Goal: Transaction & Acquisition: Book appointment/travel/reservation

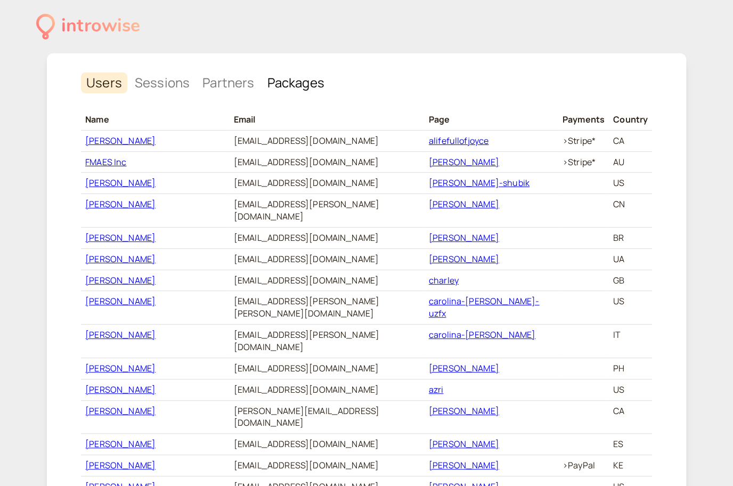
click at [273, 92] on link "Packages" at bounding box center [296, 82] width 68 height 21
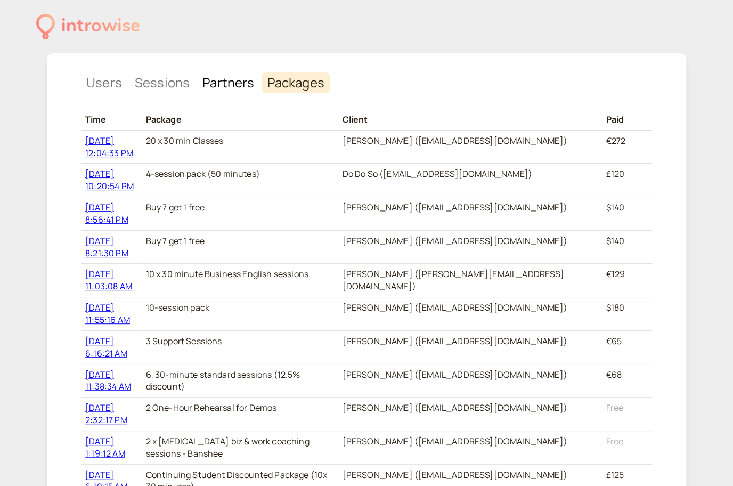
click at [214, 75] on link "Partners" at bounding box center [228, 82] width 62 height 21
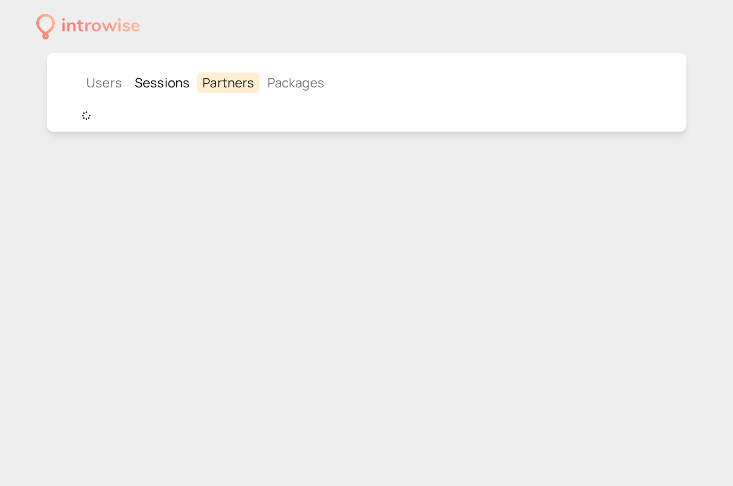
click at [178, 76] on link "Sessions" at bounding box center [162, 82] width 66 height 21
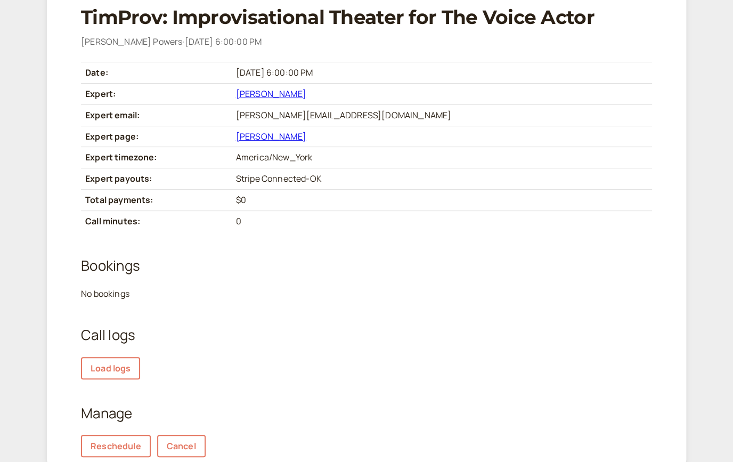
scroll to position [40, 0]
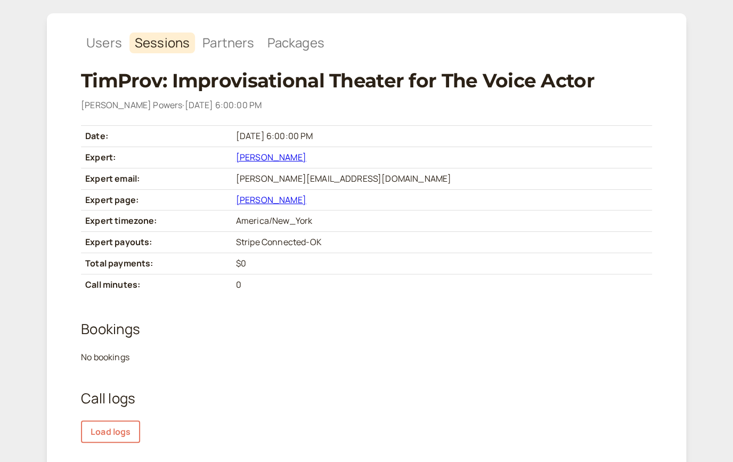
click at [306, 161] on link "[PERSON_NAME]" at bounding box center [271, 157] width 70 height 12
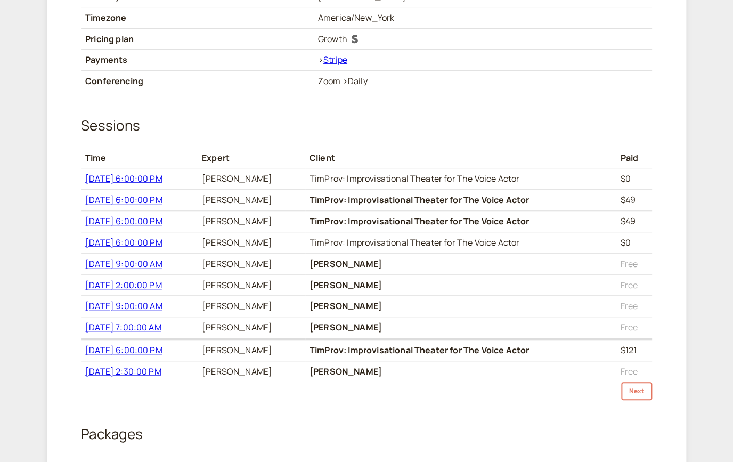
scroll to position [199, 0]
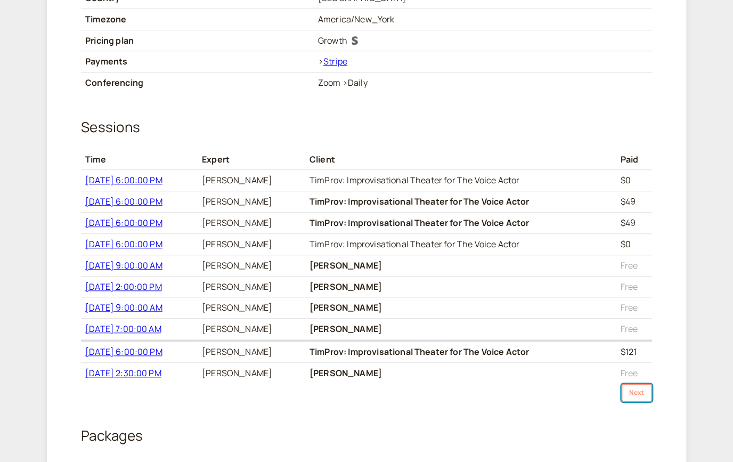
click at [631, 393] on button "Next" at bounding box center [636, 393] width 31 height 18
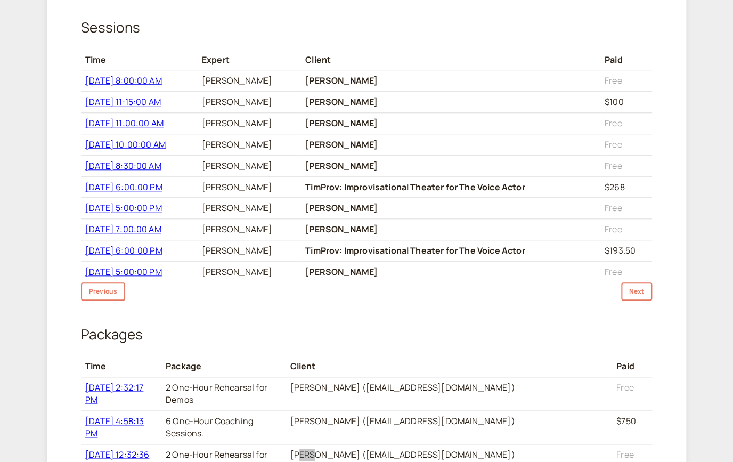
scroll to position [289, 0]
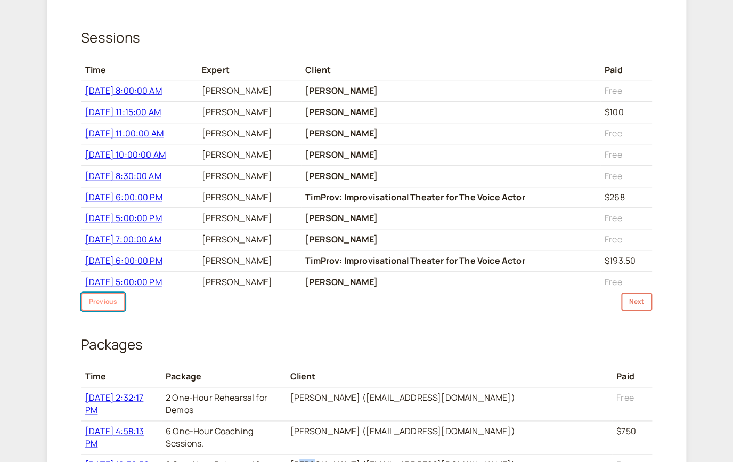
click at [104, 293] on button "Previous" at bounding box center [103, 301] width 44 height 18
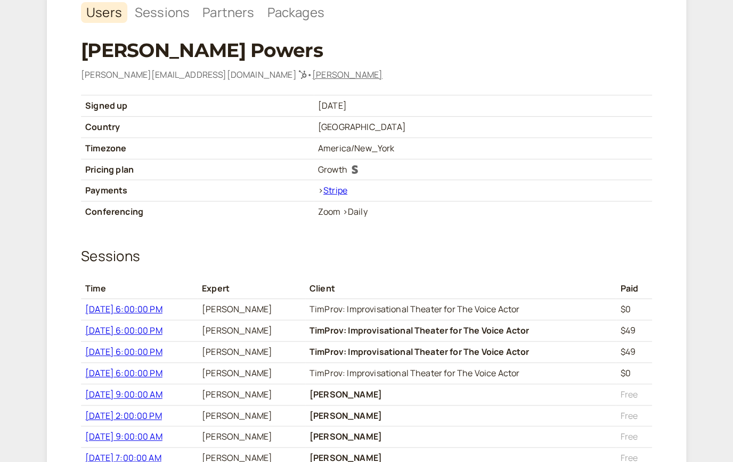
scroll to position [0, 0]
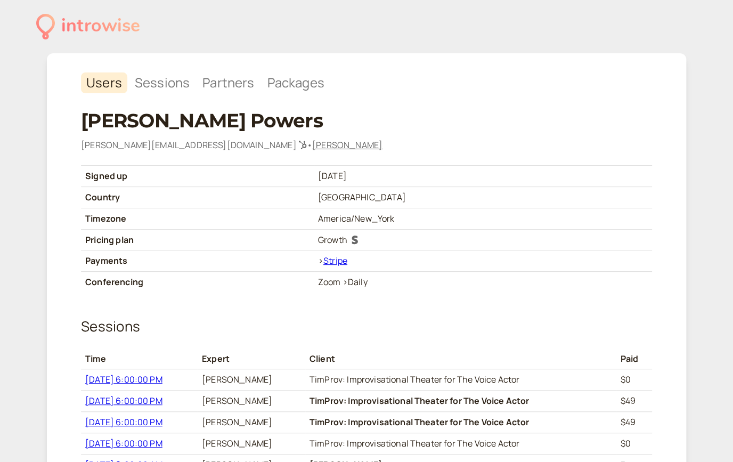
click at [312, 141] on link "[PERSON_NAME]" at bounding box center [347, 145] width 70 height 12
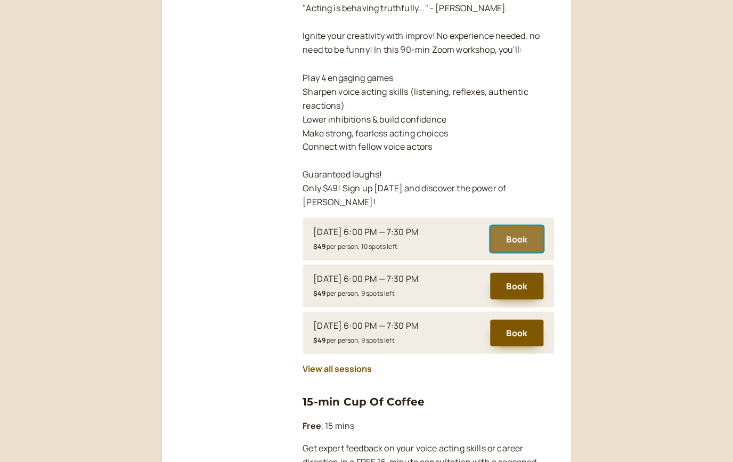
click at [509, 231] on button "Book" at bounding box center [516, 238] width 53 height 27
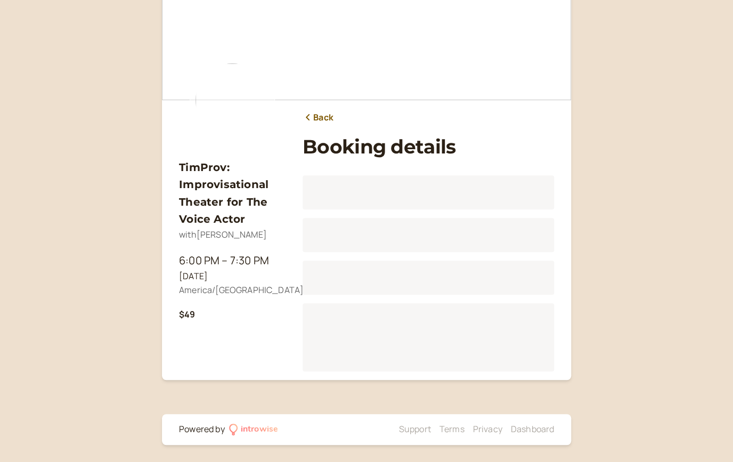
scroll to position [32, 0]
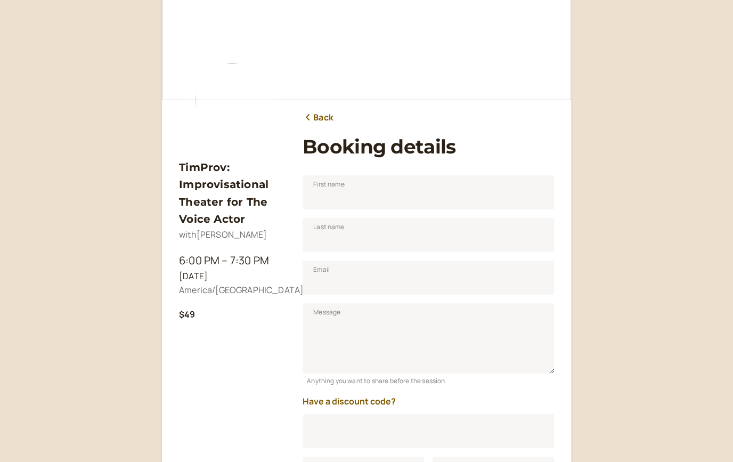
scroll to position [132, 0]
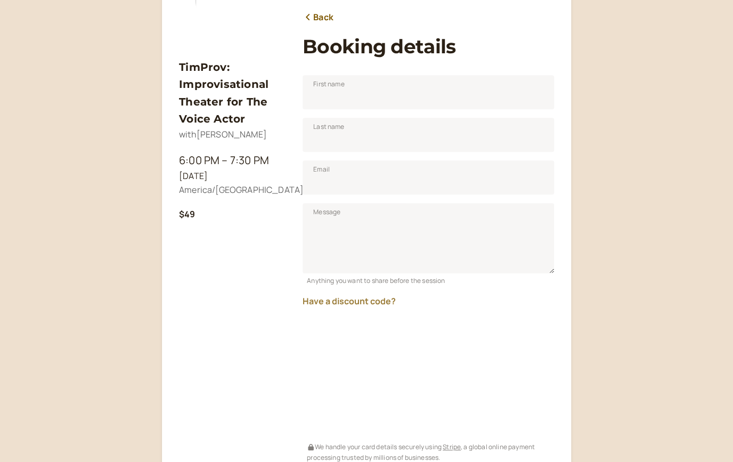
click at [364, 304] on button "Have a discount code?" at bounding box center [349, 301] width 93 height 10
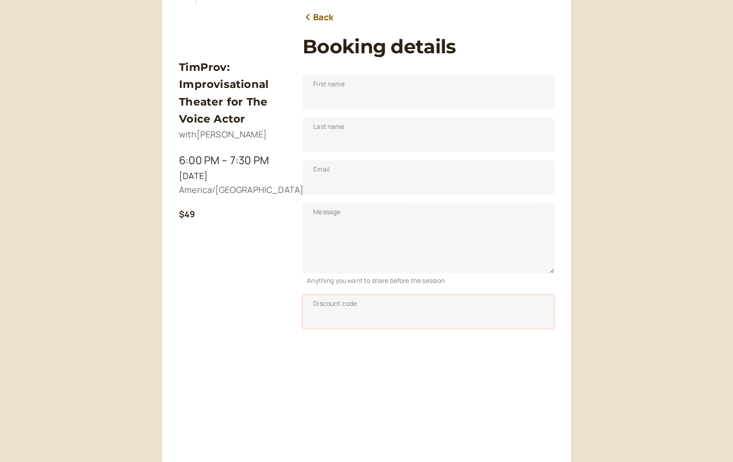
click at [364, 304] on input "Discount code" at bounding box center [428, 312] width 251 height 34
paste input "SAVPRO25"
type input "SAVPRO25"
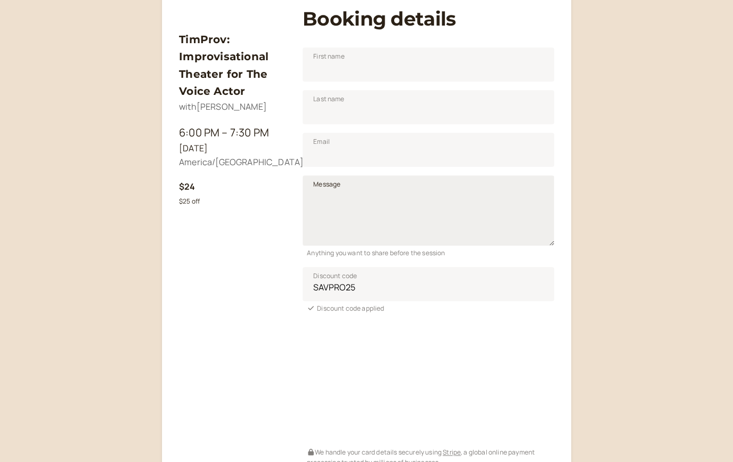
scroll to position [150, 0]
